Goal: Task Accomplishment & Management: Manage account settings

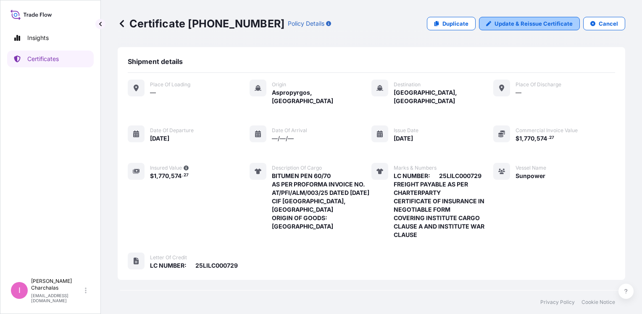
click at [506, 24] on p "Update & Reissue Certificate" at bounding box center [534, 23] width 78 height 8
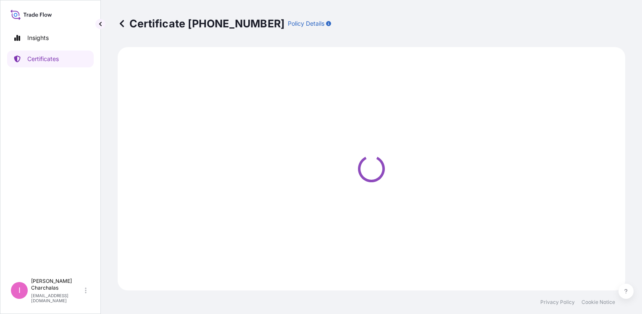
select select "Sea"
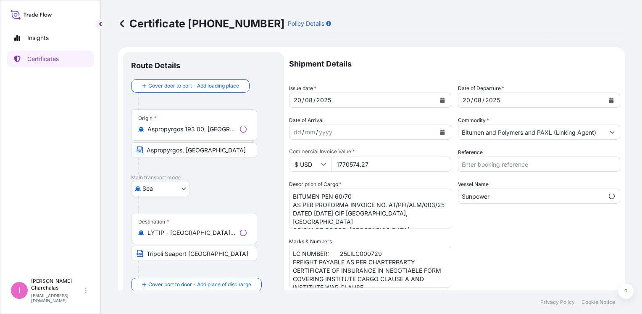
select select "31461"
drag, startPoint x: 351, startPoint y: 164, endPoint x: 359, endPoint y: 164, distance: 7.6
click at [359, 164] on input "1770574.27" at bounding box center [391, 163] width 120 height 15
drag, startPoint x: 361, startPoint y: 161, endPoint x: 370, endPoint y: 165, distance: 9.8
click at [370, 161] on input "1770770.27" at bounding box center [391, 163] width 120 height 15
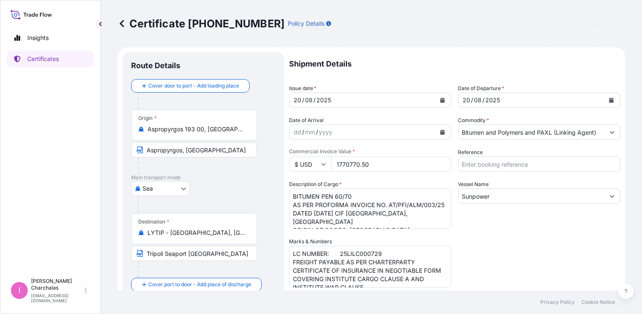
type input "1770770.50"
click at [517, 235] on div "Shipment Details Issue date * [DATE] Date of Departure * [DATE] Date of Arrival…" at bounding box center [454, 268] width 331 height 433
click at [390, 205] on textarea "BITUMEN PEN 60/70 AS PER PROFORMA INVOICE NO. AT/PFI/ALM/003/25 DATED [DATE] CI…" at bounding box center [370, 208] width 162 height 40
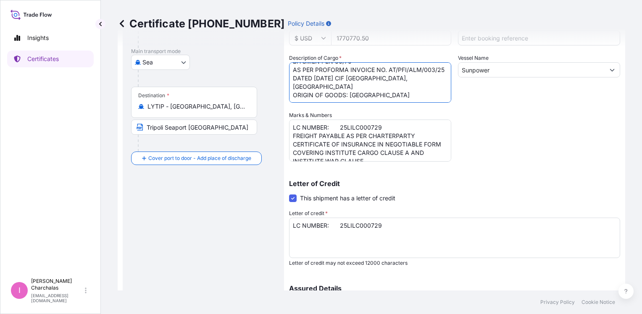
scroll to position [222, 0]
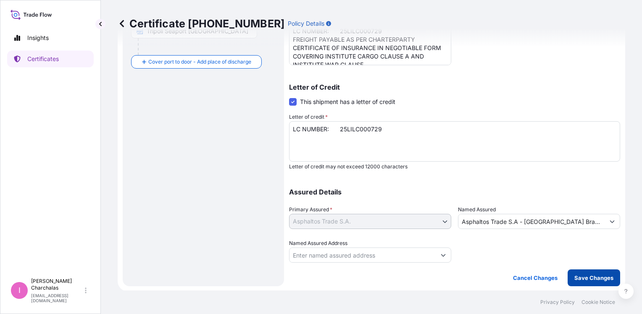
click at [581, 274] on p "Save Changes" at bounding box center [594, 277] width 39 height 8
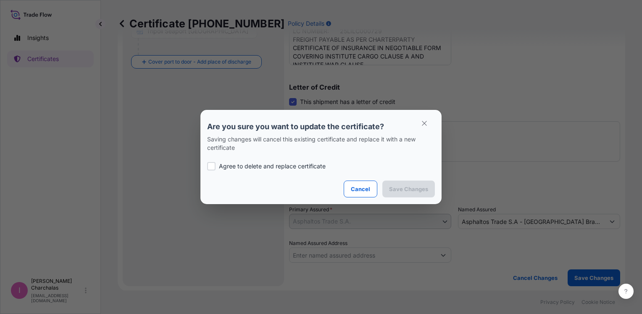
click at [209, 165] on div at bounding box center [211, 166] width 8 height 8
click at [210, 166] on div at bounding box center [211, 166] width 8 height 8
checkbox input "true"
click at [400, 190] on p "Save Changes" at bounding box center [408, 189] width 39 height 8
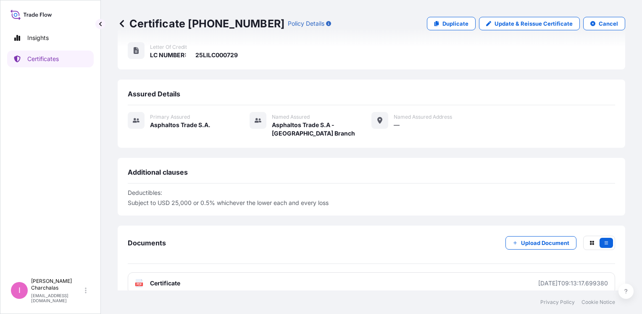
scroll to position [213, 0]
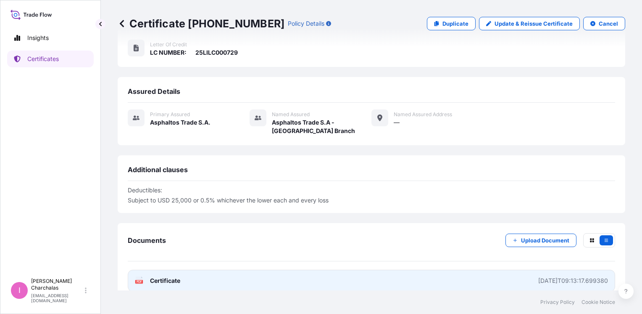
click at [166, 276] on span "Certificate" at bounding box center [165, 280] width 30 height 8
